Goal: Task Accomplishment & Management: Use online tool/utility

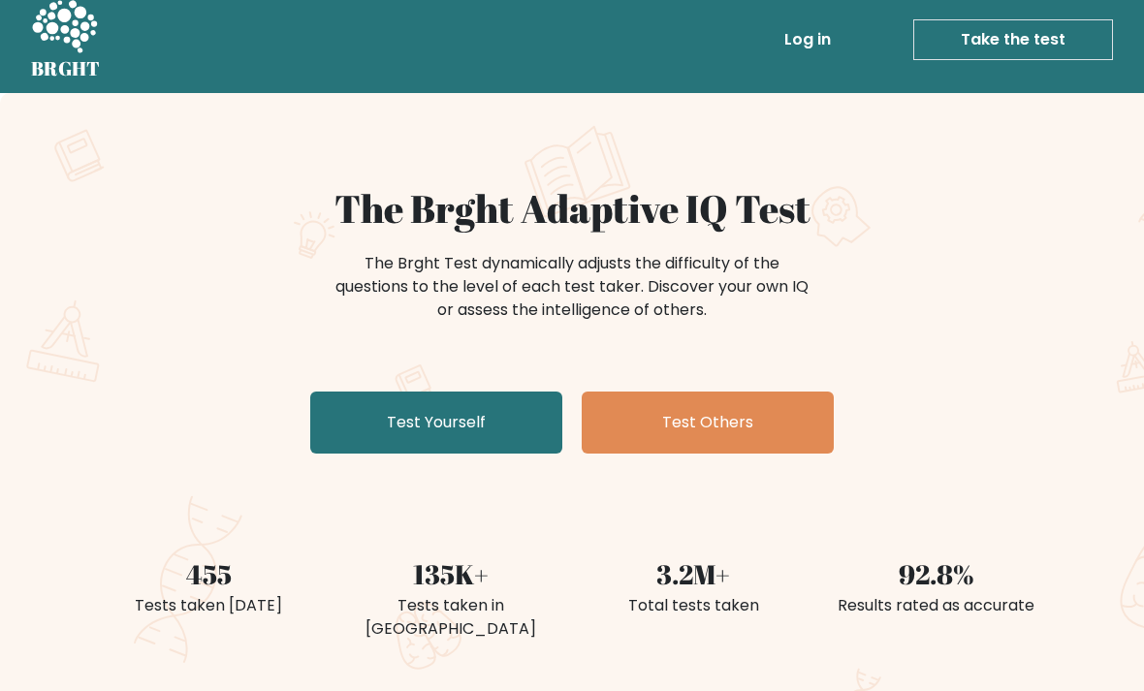
scroll to position [15, 0]
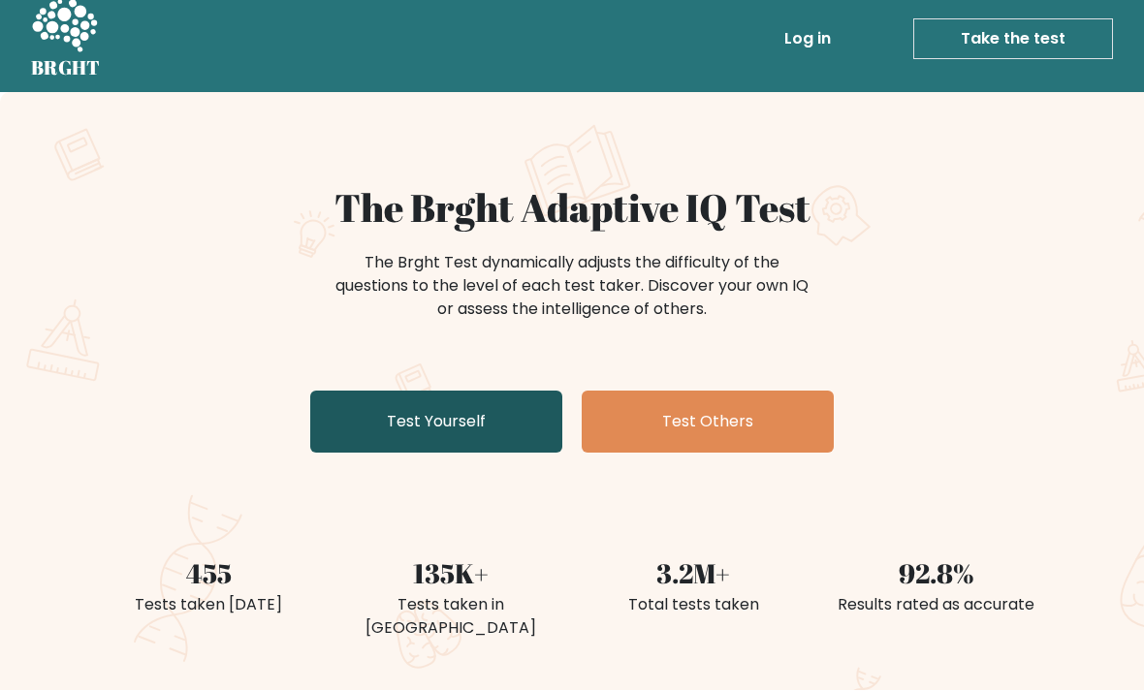
click at [479, 399] on link "Test Yourself" at bounding box center [436, 422] width 252 height 62
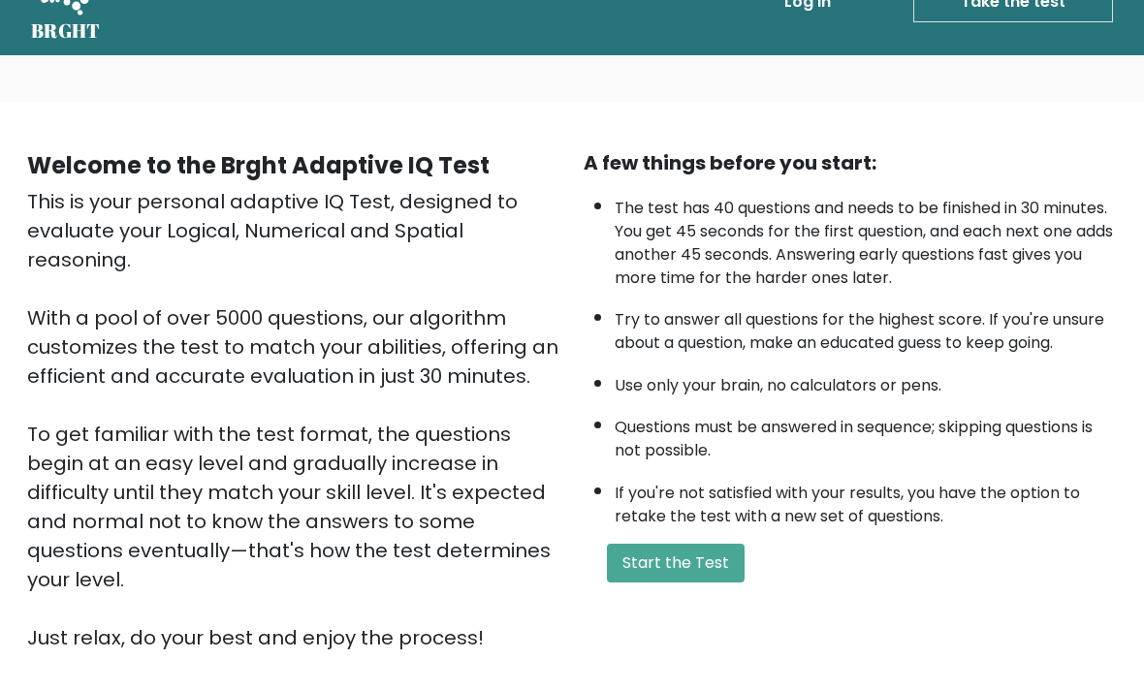
scroll to position [150, 0]
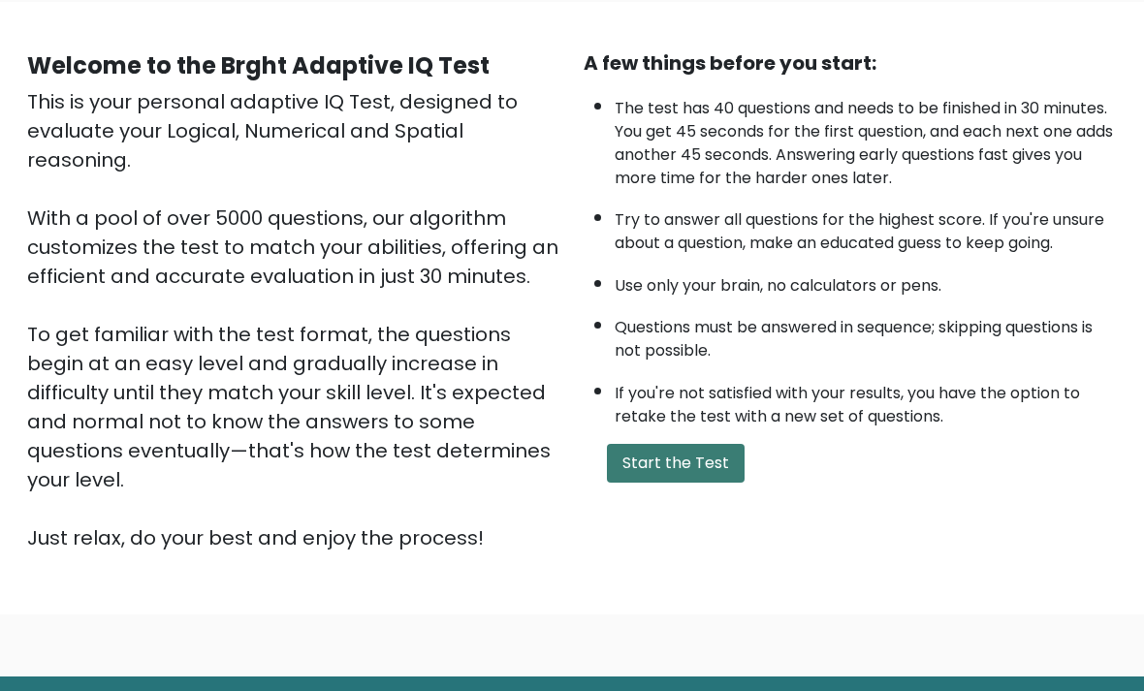
click at [710, 484] on button "Start the Test" at bounding box center [676, 464] width 138 height 39
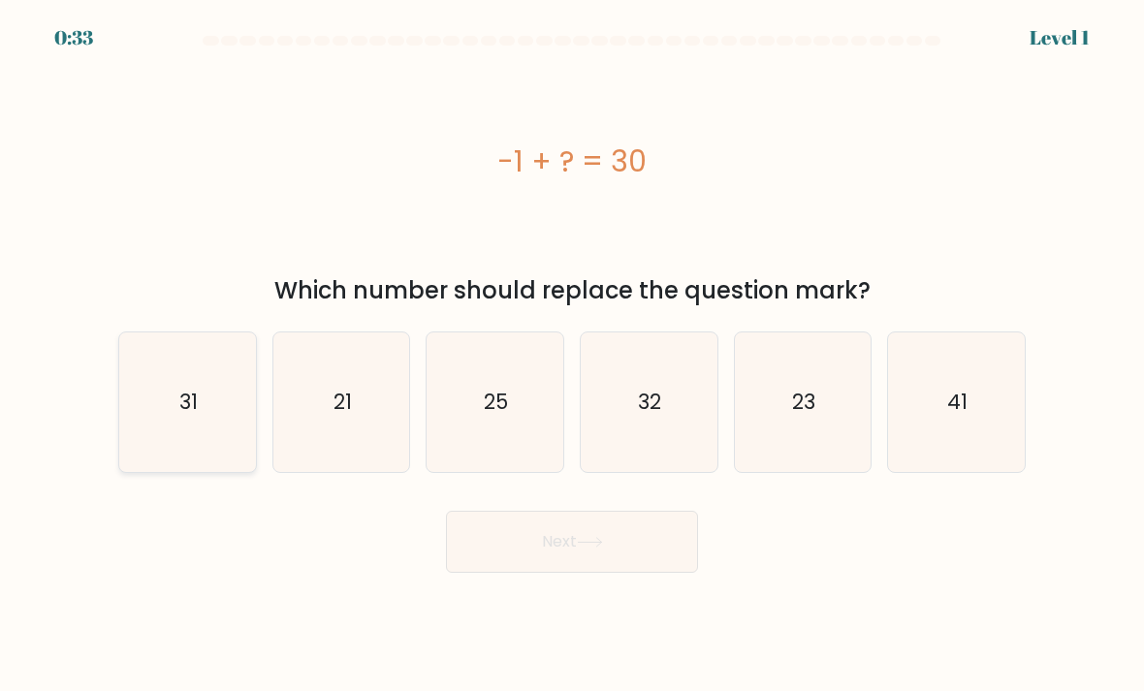
click at [202, 433] on icon "31" at bounding box center [187, 403] width 137 height 137
click at [572, 356] on input "a. 31" at bounding box center [572, 351] width 1 height 10
radio input "true"
click at [626, 551] on button "Next" at bounding box center [572, 542] width 252 height 62
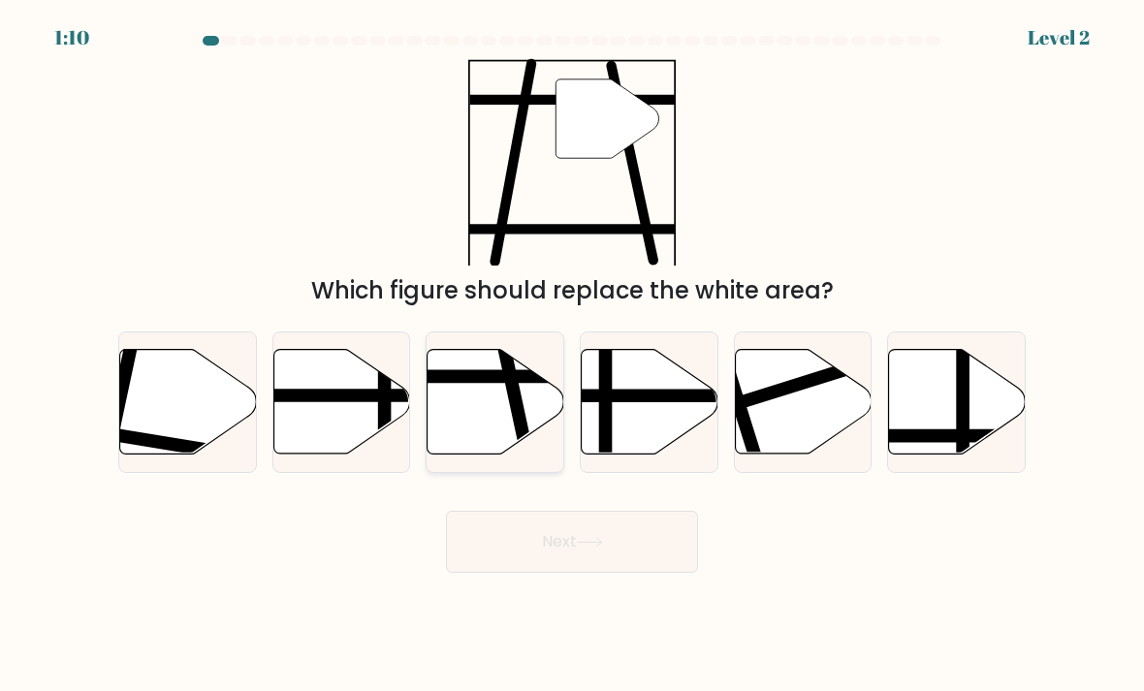
click at [501, 433] on icon at bounding box center [496, 402] width 137 height 105
click at [572, 356] on input "c." at bounding box center [572, 351] width 1 height 10
radio input "true"
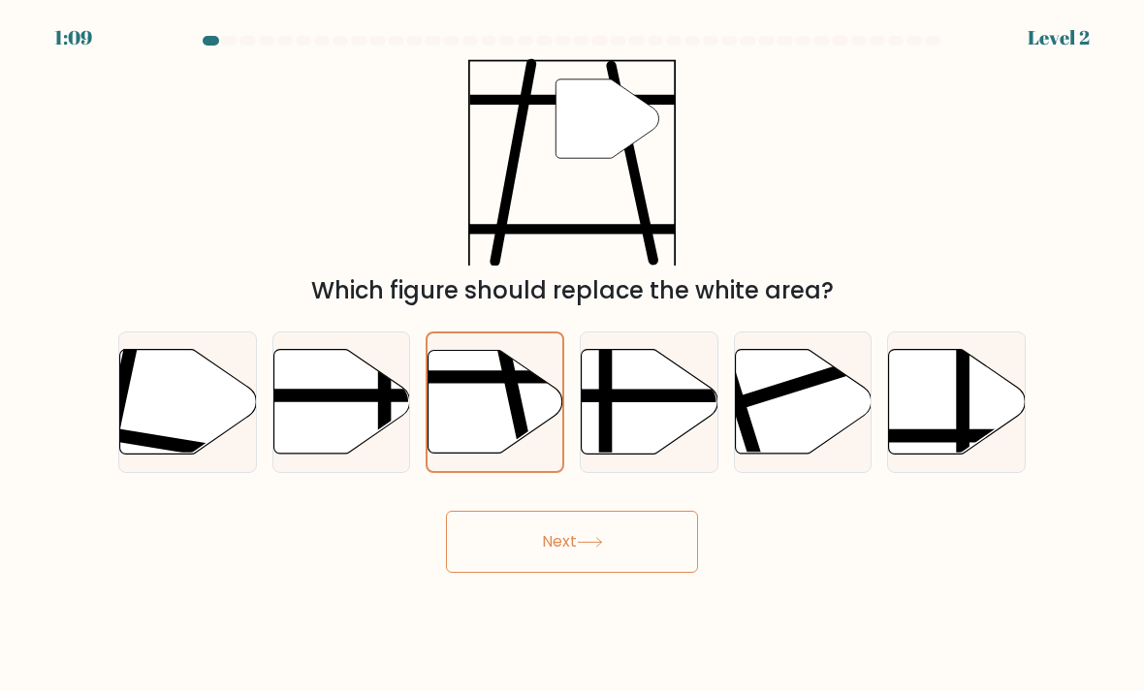
click at [635, 567] on button "Next" at bounding box center [572, 542] width 252 height 62
